Goal: Navigation & Orientation: Find specific page/section

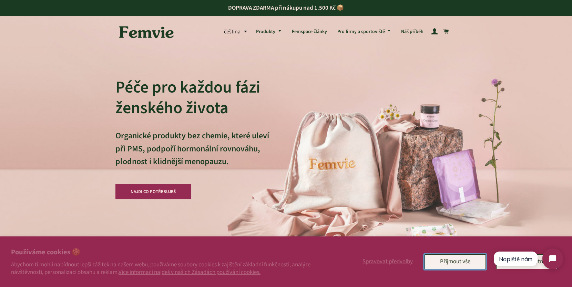
click at [462, 259] on button "Přijmout vše" at bounding box center [454, 261] width 61 height 14
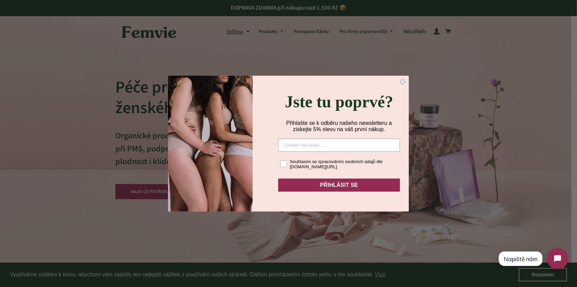
drag, startPoint x: 576, startPoint y: 27, endPoint x: 576, endPoint y: 31, distance: 3.5
click at [571, 31] on div "Close dialog Jste tu poprvé? Přihlašte se k odběru našeho newsletteru a získejt…" at bounding box center [288, 143] width 577 height 287
click at [402, 81] on icon "Close dialog" at bounding box center [402, 82] width 3 height 3
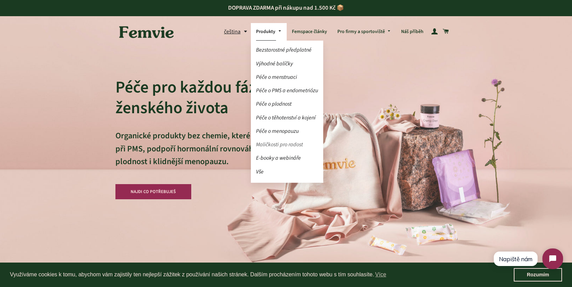
click at [287, 143] on link "Maličkosti pro radost" at bounding box center [287, 145] width 72 height 12
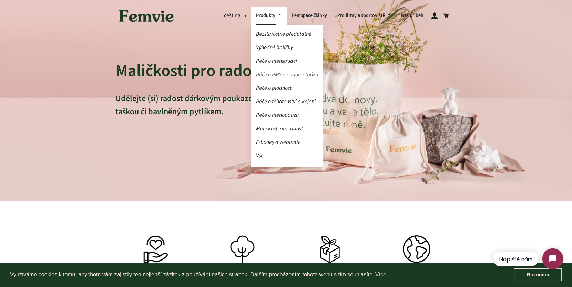
click at [272, 75] on link "Péče o PMS a endometriózu" at bounding box center [287, 75] width 72 height 12
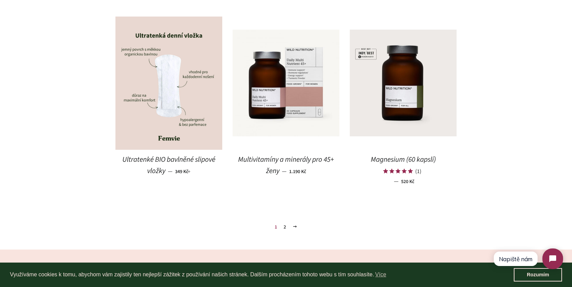
scroll to position [919, 0]
